Goal: Task Accomplishment & Management: Manage account settings

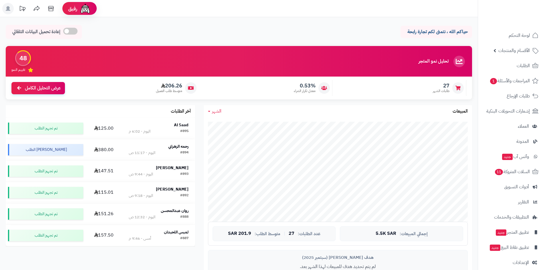
click at [494, 69] on link "الطلبات" at bounding box center [511, 66] width 60 height 14
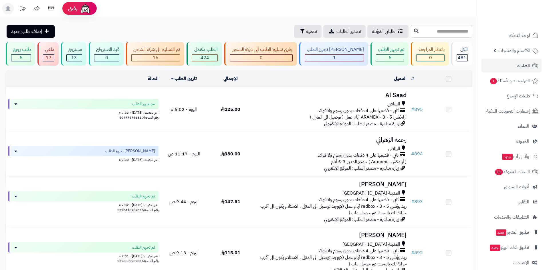
click at [392, 105] on span "النماص" at bounding box center [393, 104] width 13 height 7
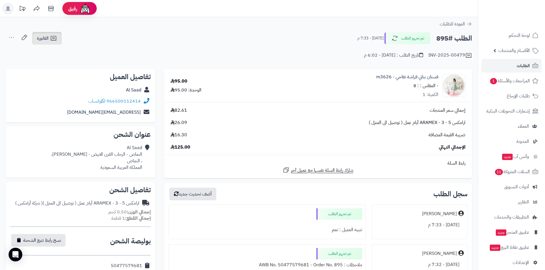
click at [39, 38] on span "الفاتورة" at bounding box center [43, 38] width 12 height 7
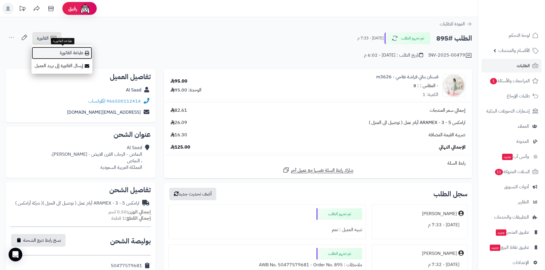
click at [48, 52] on link "طباعة الفاتورة" at bounding box center [61, 53] width 61 height 13
